Goal: Check status

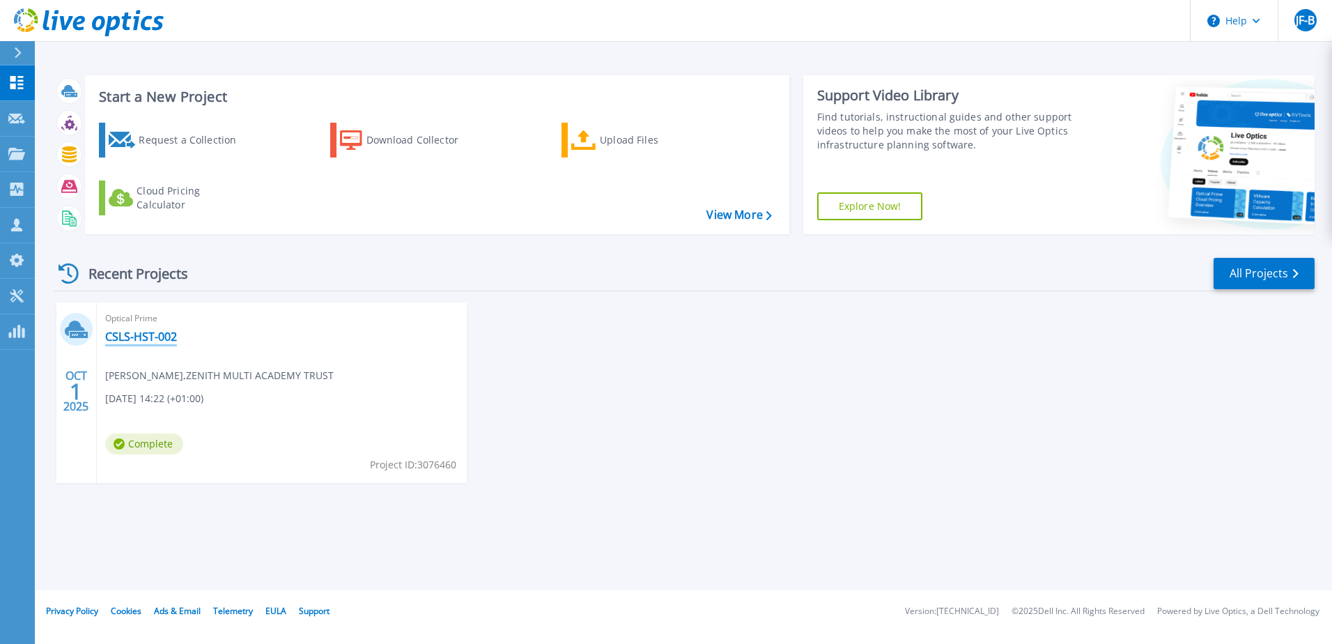
click at [145, 338] on link "CSLS-HST-002" at bounding box center [141, 337] width 72 height 14
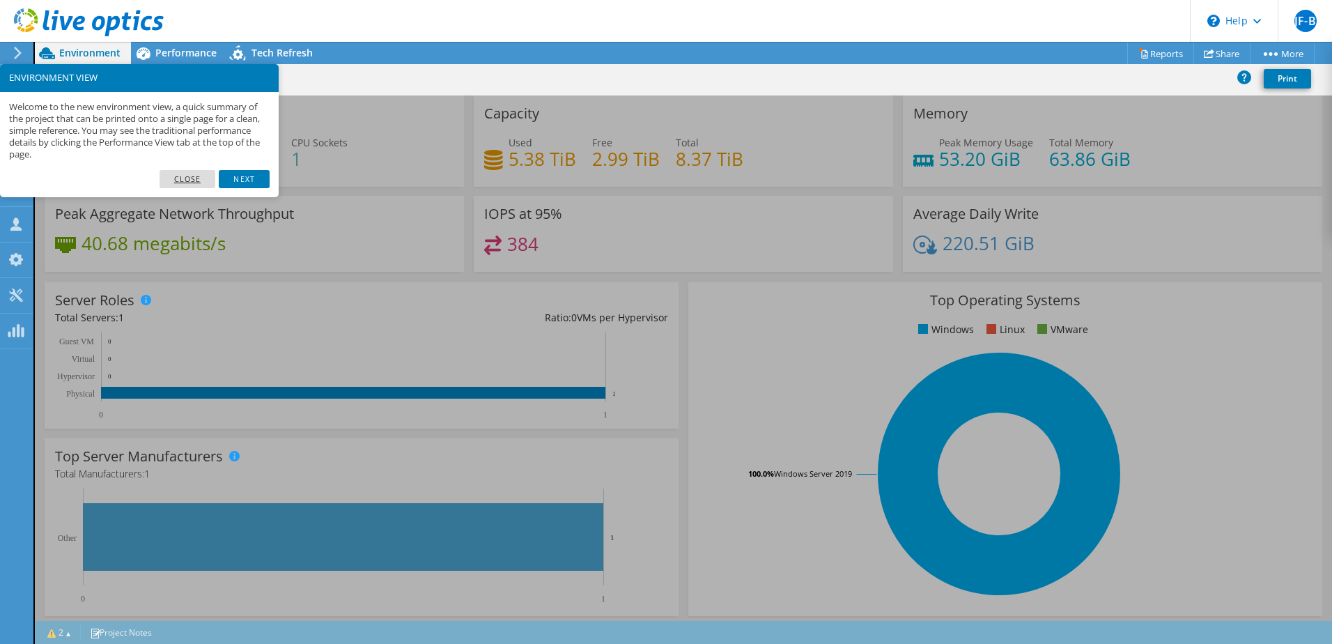
click at [202, 182] on link "Close" at bounding box center [188, 179] width 56 height 18
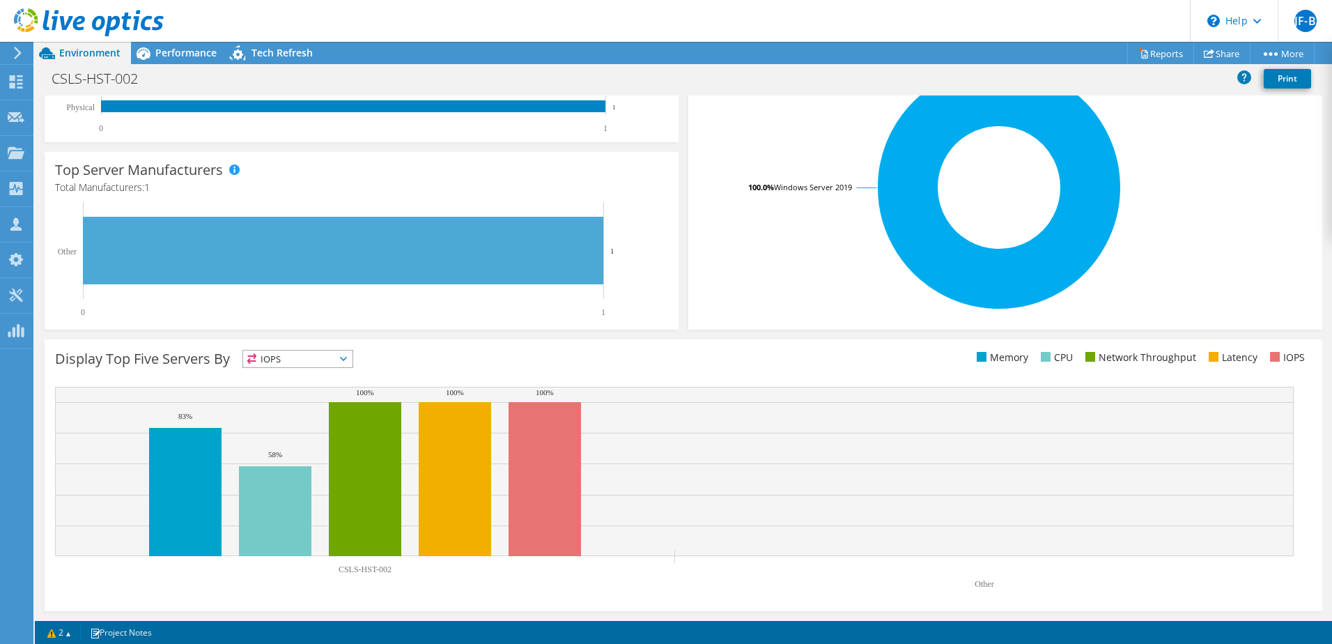
scroll to position [106, 0]
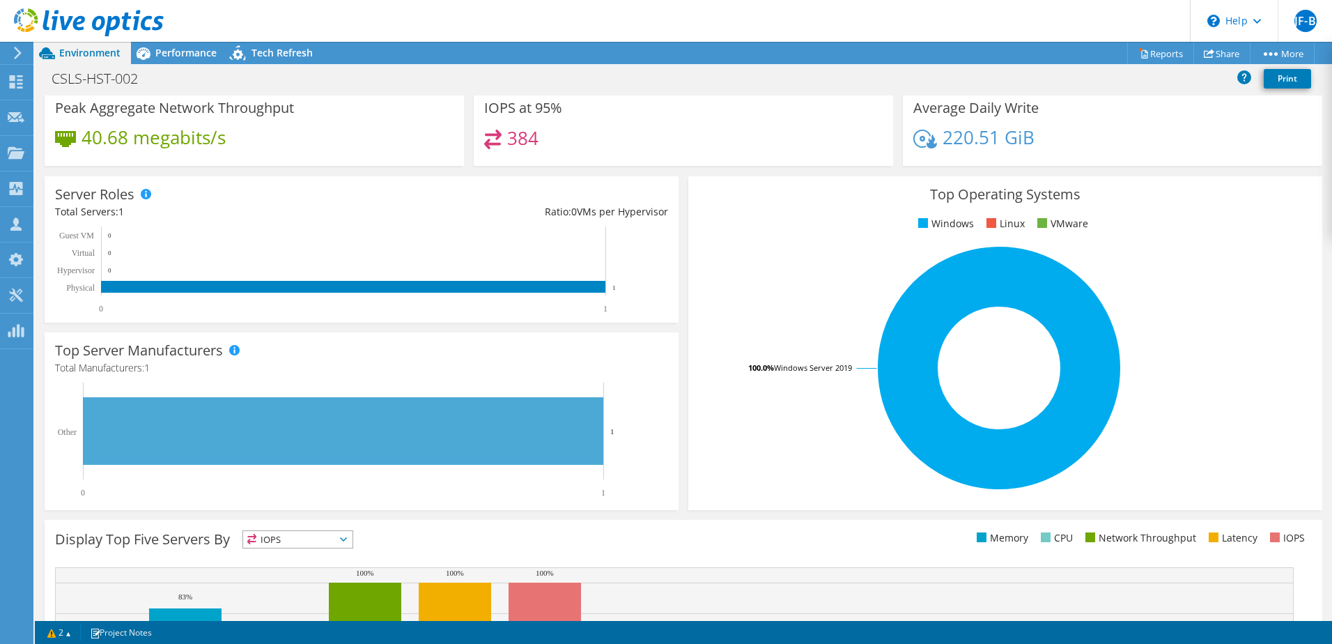
drag, startPoint x: 670, startPoint y: 300, endPoint x: 590, endPoint y: 304, distance: 80.2
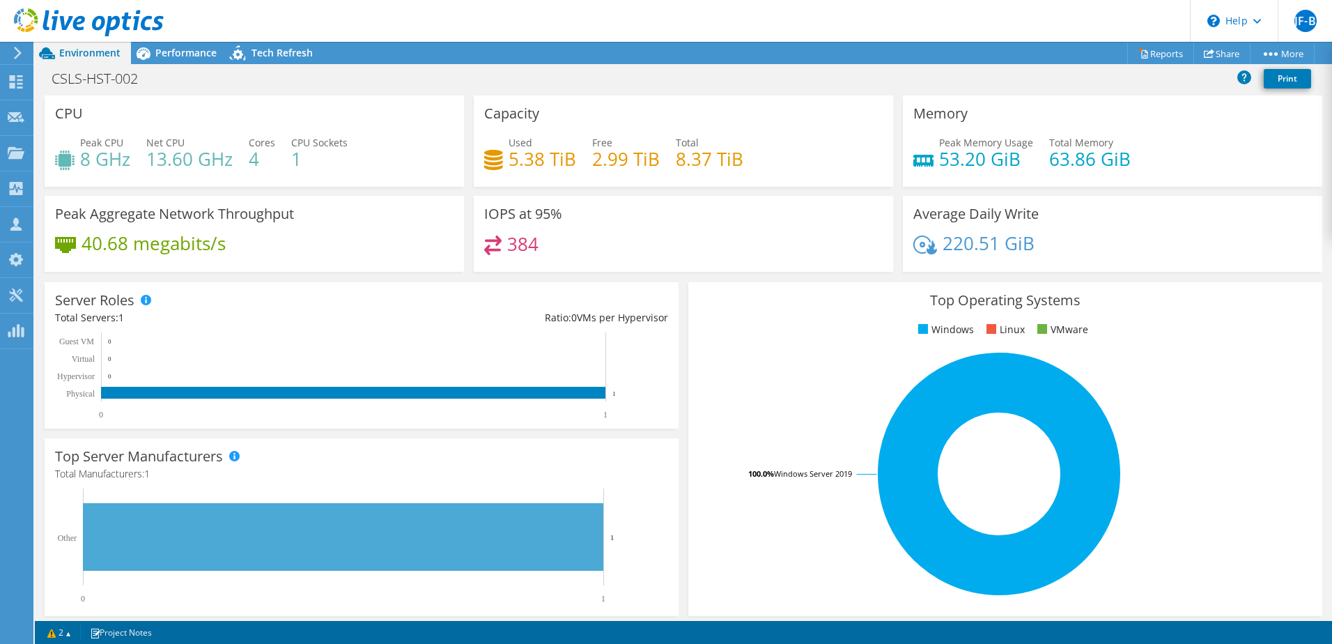
drag, startPoint x: 590, startPoint y: 304, endPoint x: 614, endPoint y: 201, distance: 105.8
click at [617, 211] on div "IOPS at 95% 384" at bounding box center [683, 234] width 419 height 76
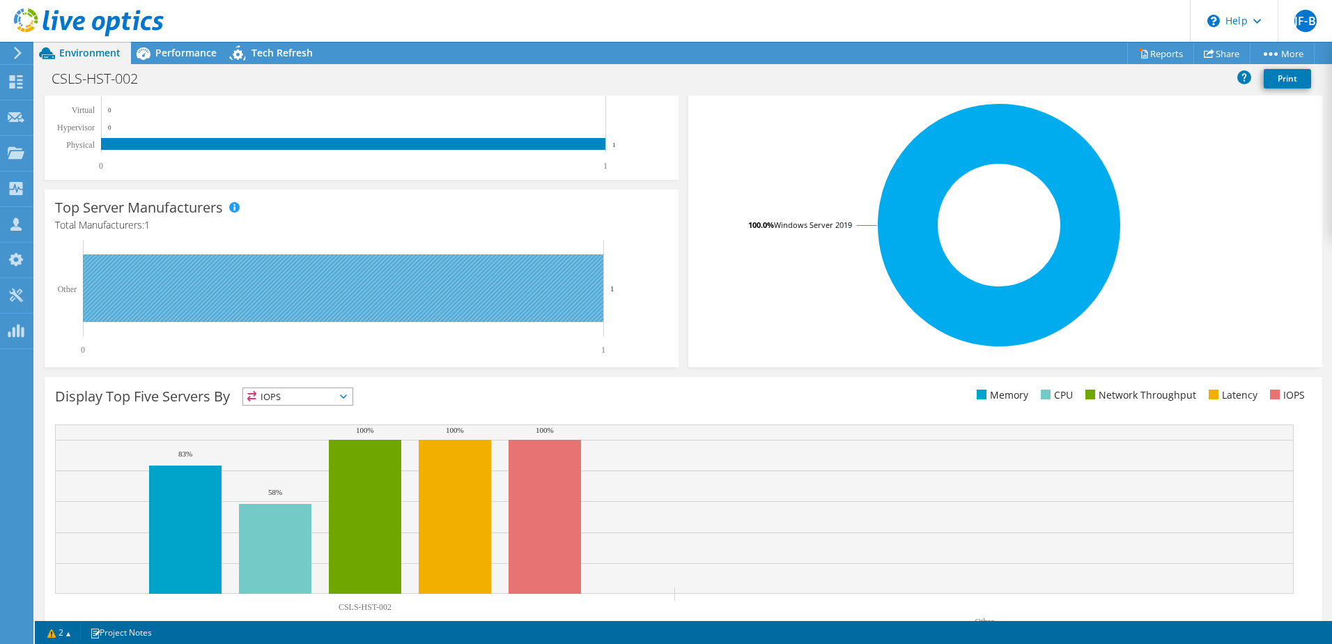
scroll to position [286, 0]
